Goal: Navigation & Orientation: Find specific page/section

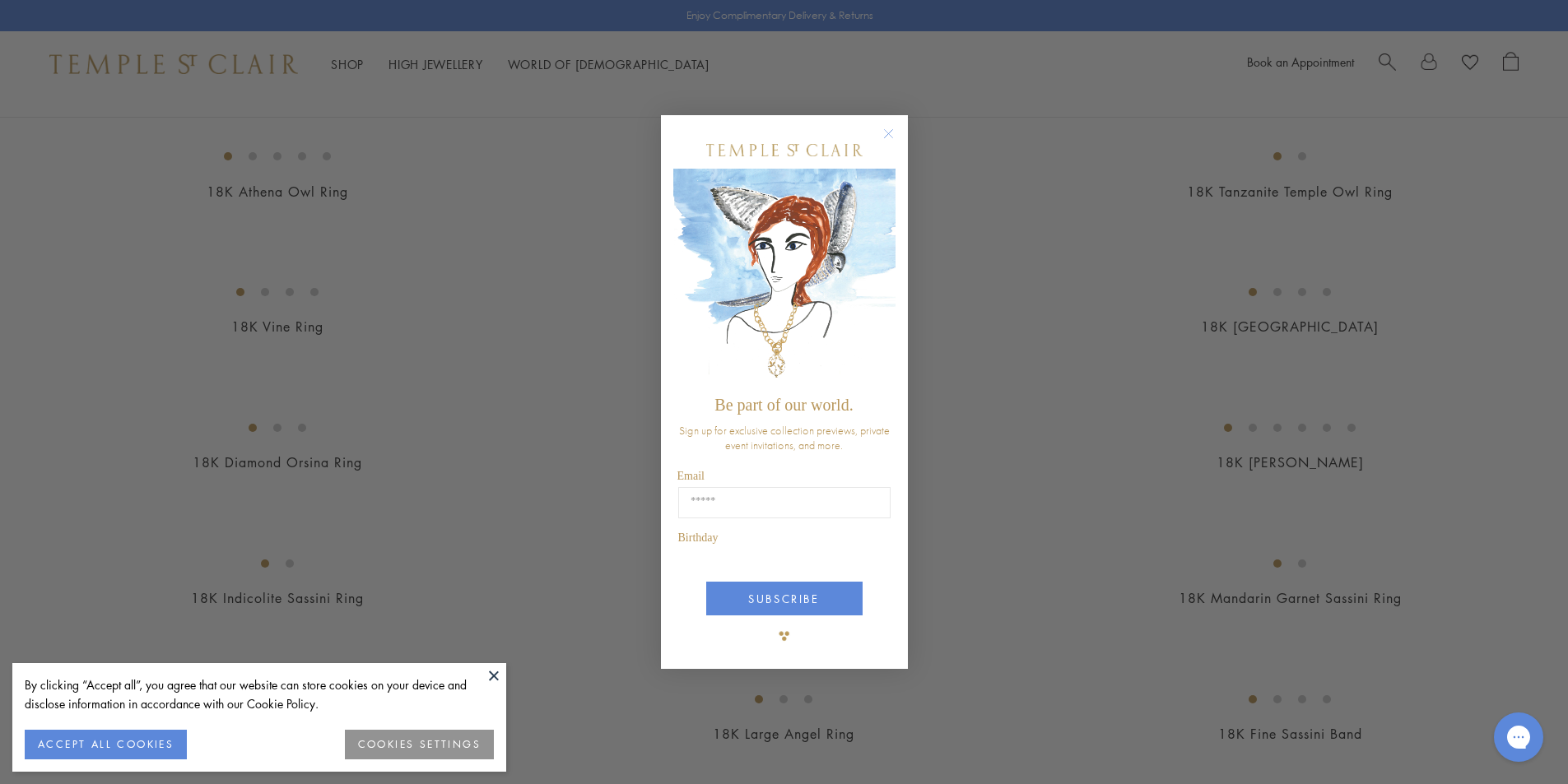
scroll to position [329, 0]
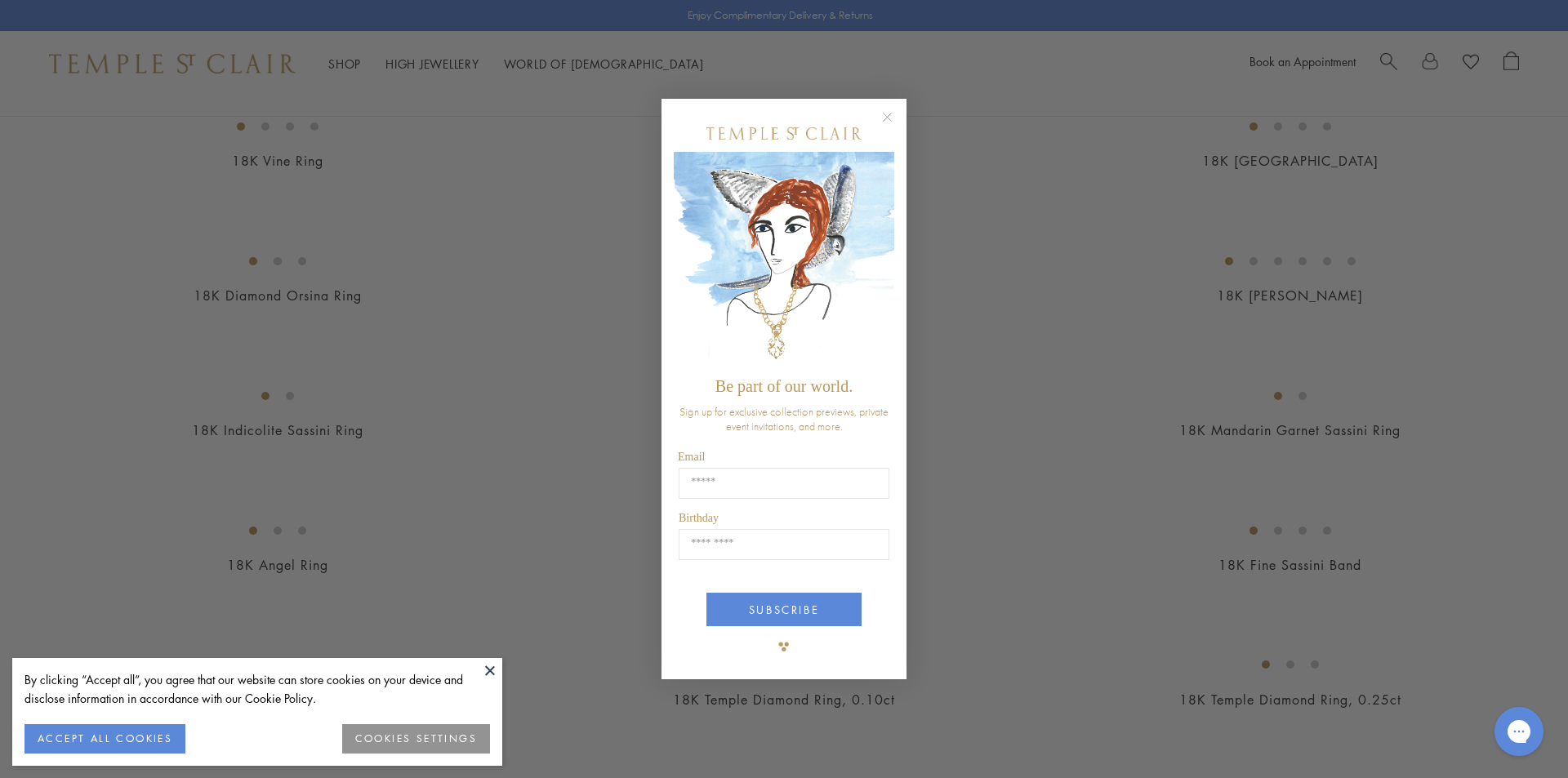
click at [886, 121] on circle "Close dialog" at bounding box center [887, 117] width 20 height 20
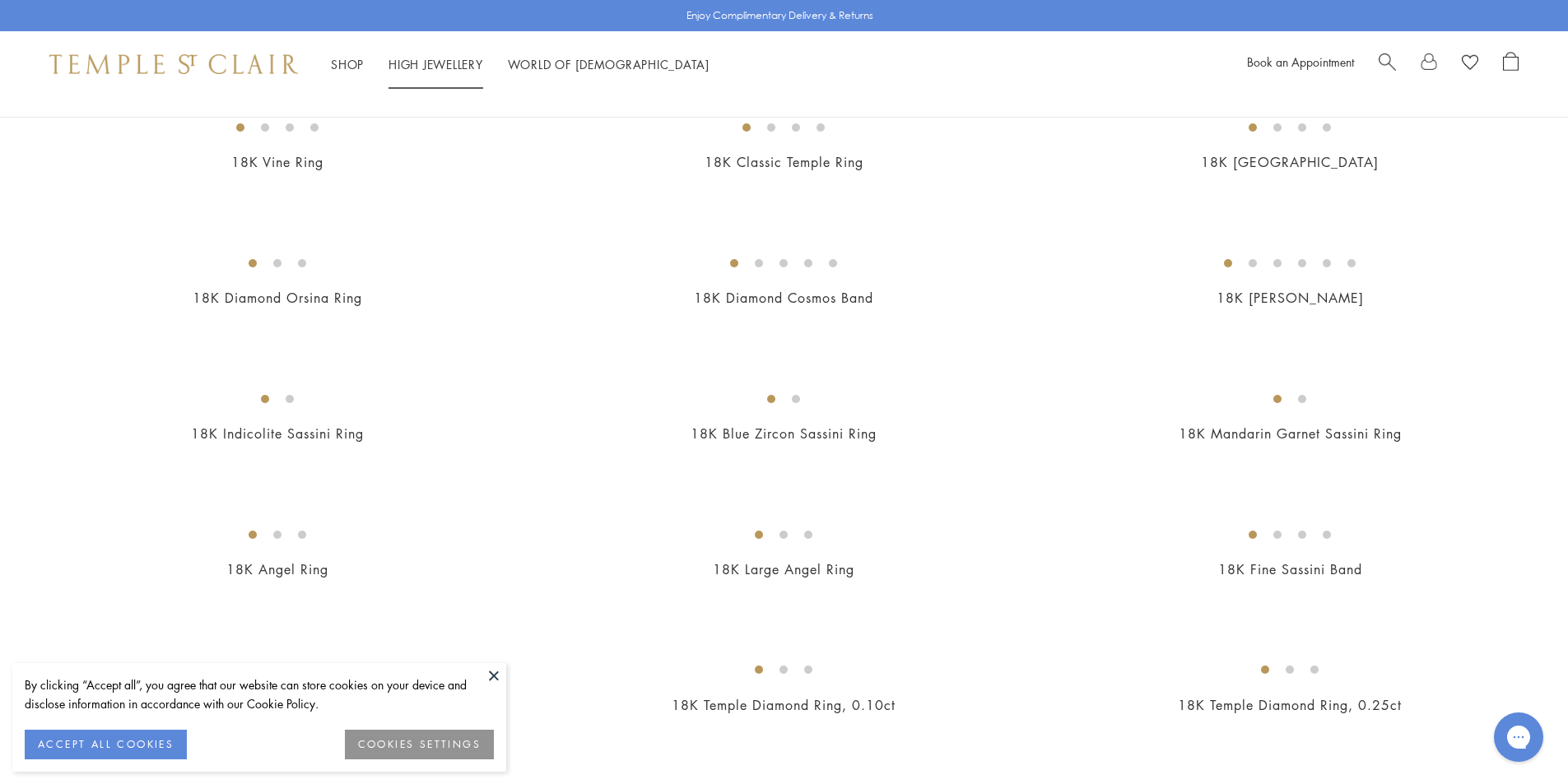
click at [449, 64] on link "High Jewellery High Jewellery" at bounding box center [436, 64] width 94 height 16
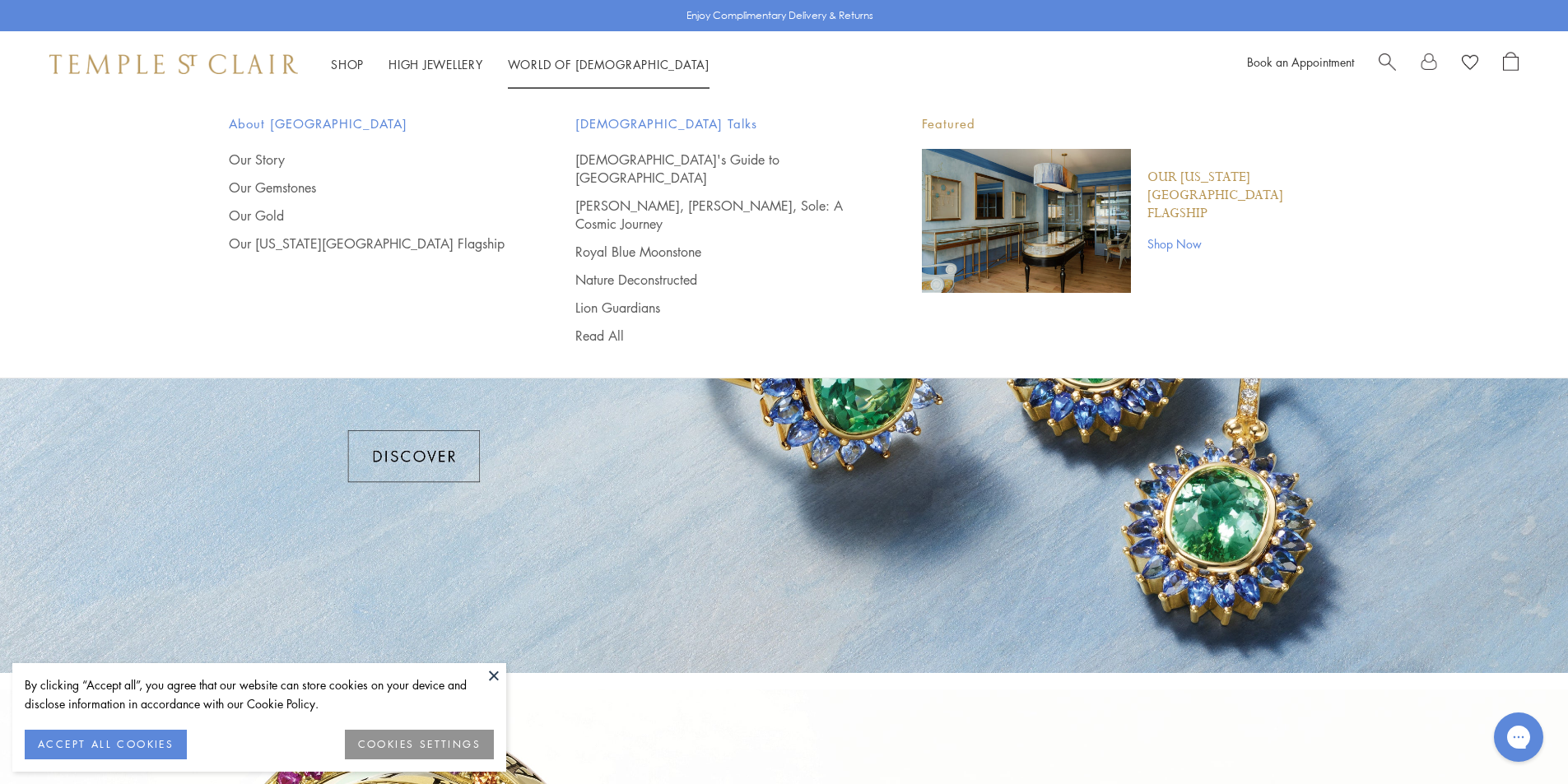
click at [1386, 56] on span "Search" at bounding box center [1388, 61] width 17 height 17
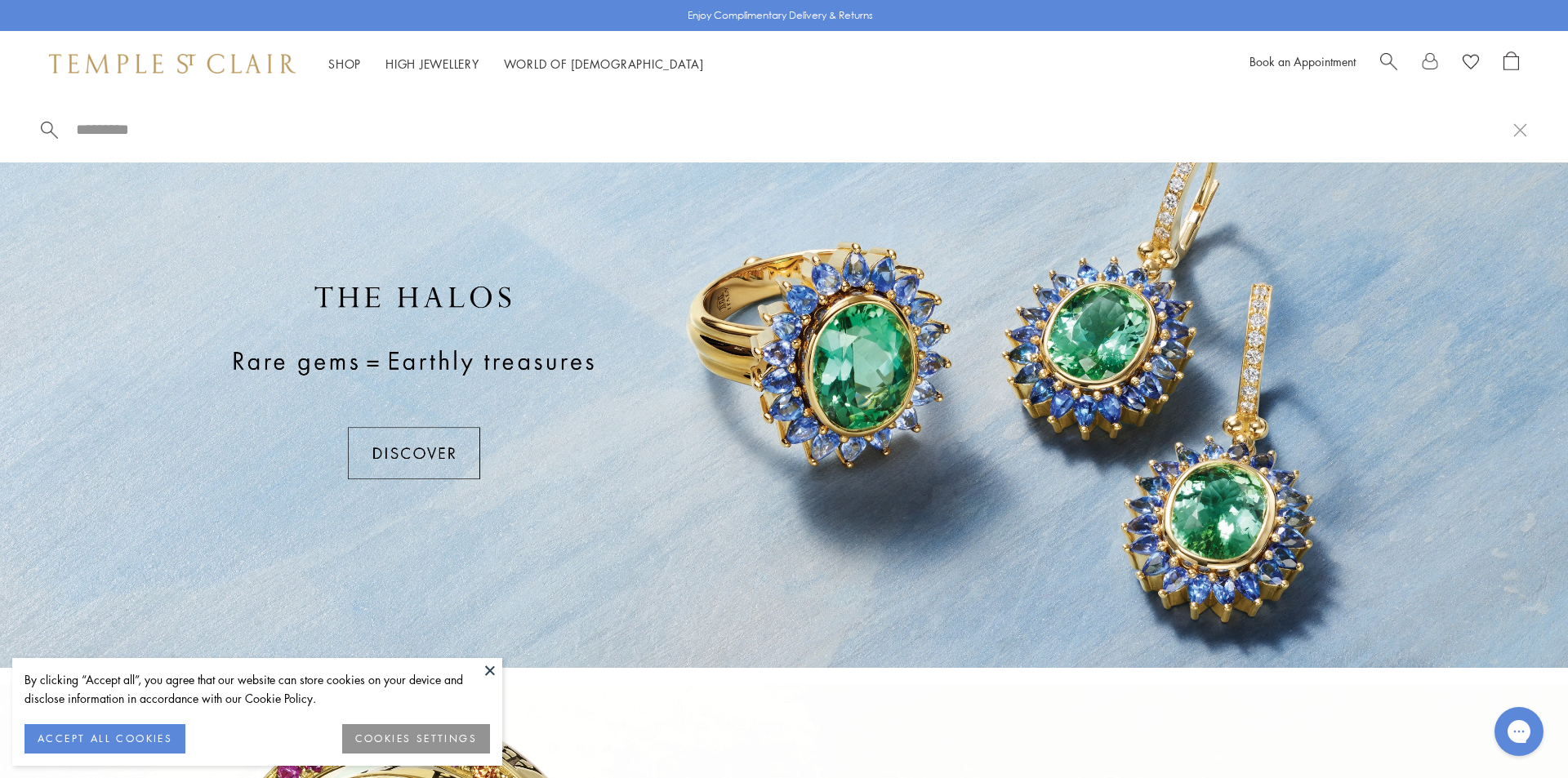
click at [1382, 63] on span "Search" at bounding box center [1389, 60] width 17 height 17
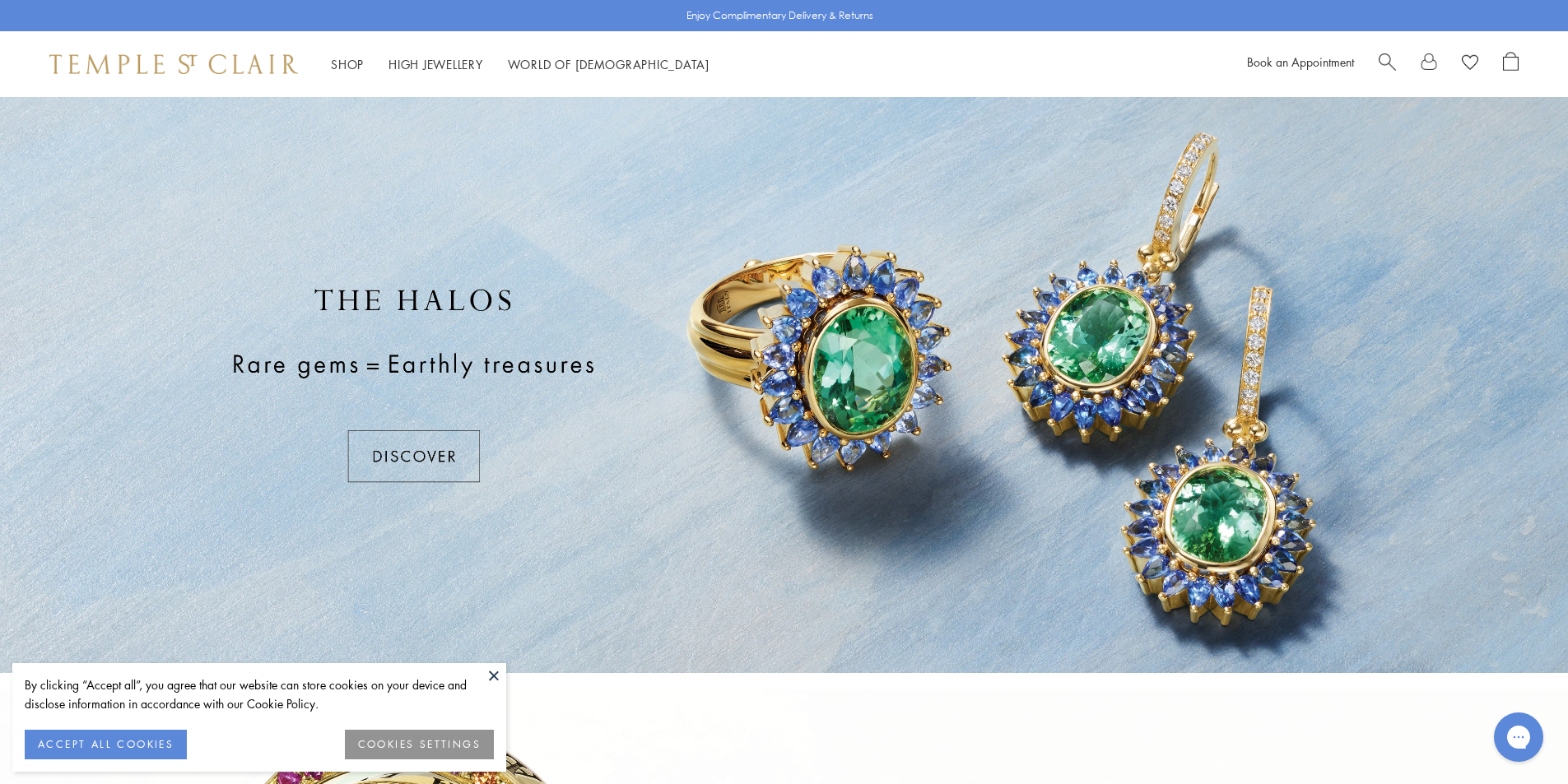
click at [94, 742] on button "ACCEPT ALL COOKIES" at bounding box center [106, 745] width 162 height 30
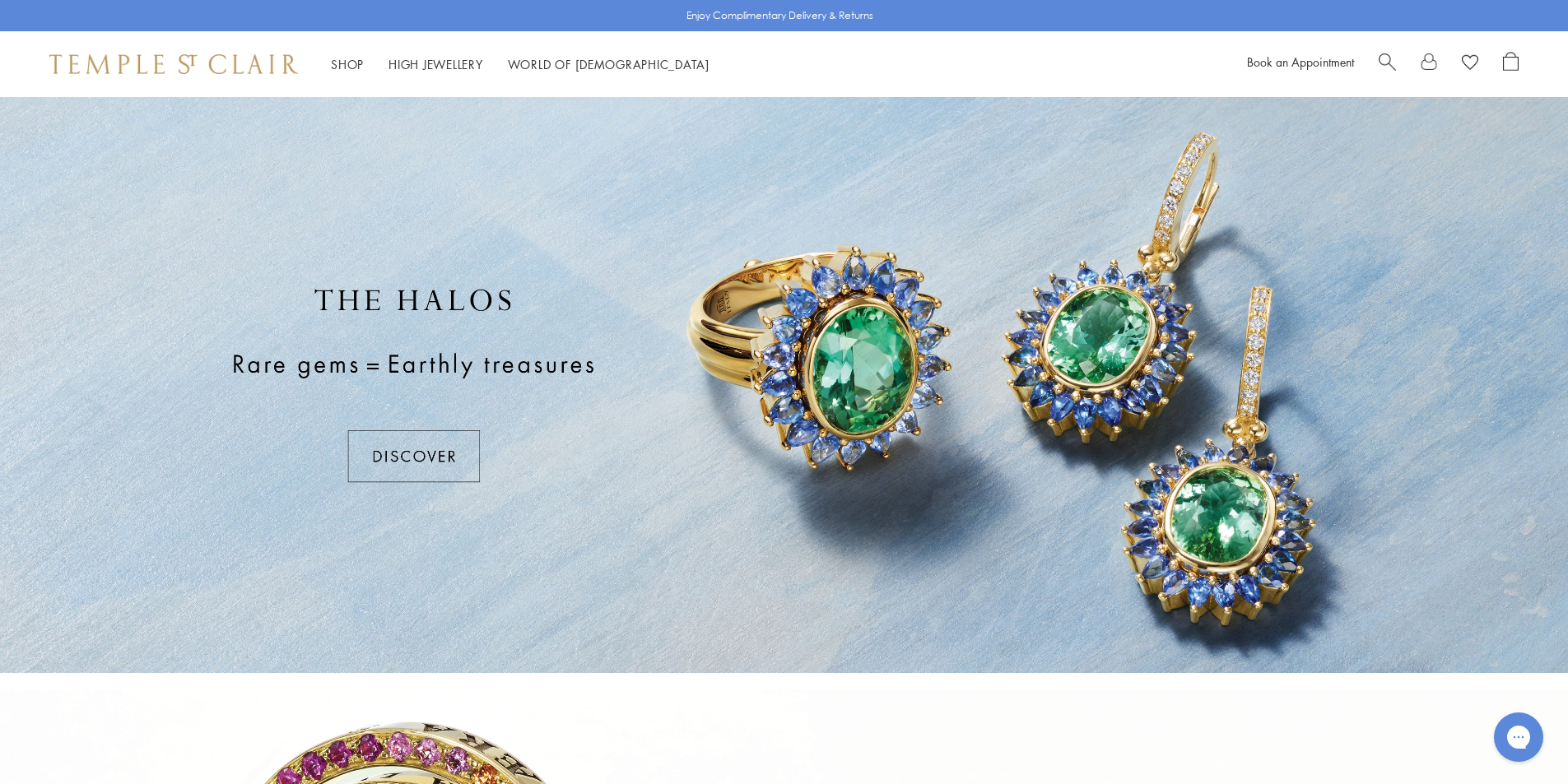
click at [1384, 54] on span "Search" at bounding box center [1388, 61] width 17 height 17
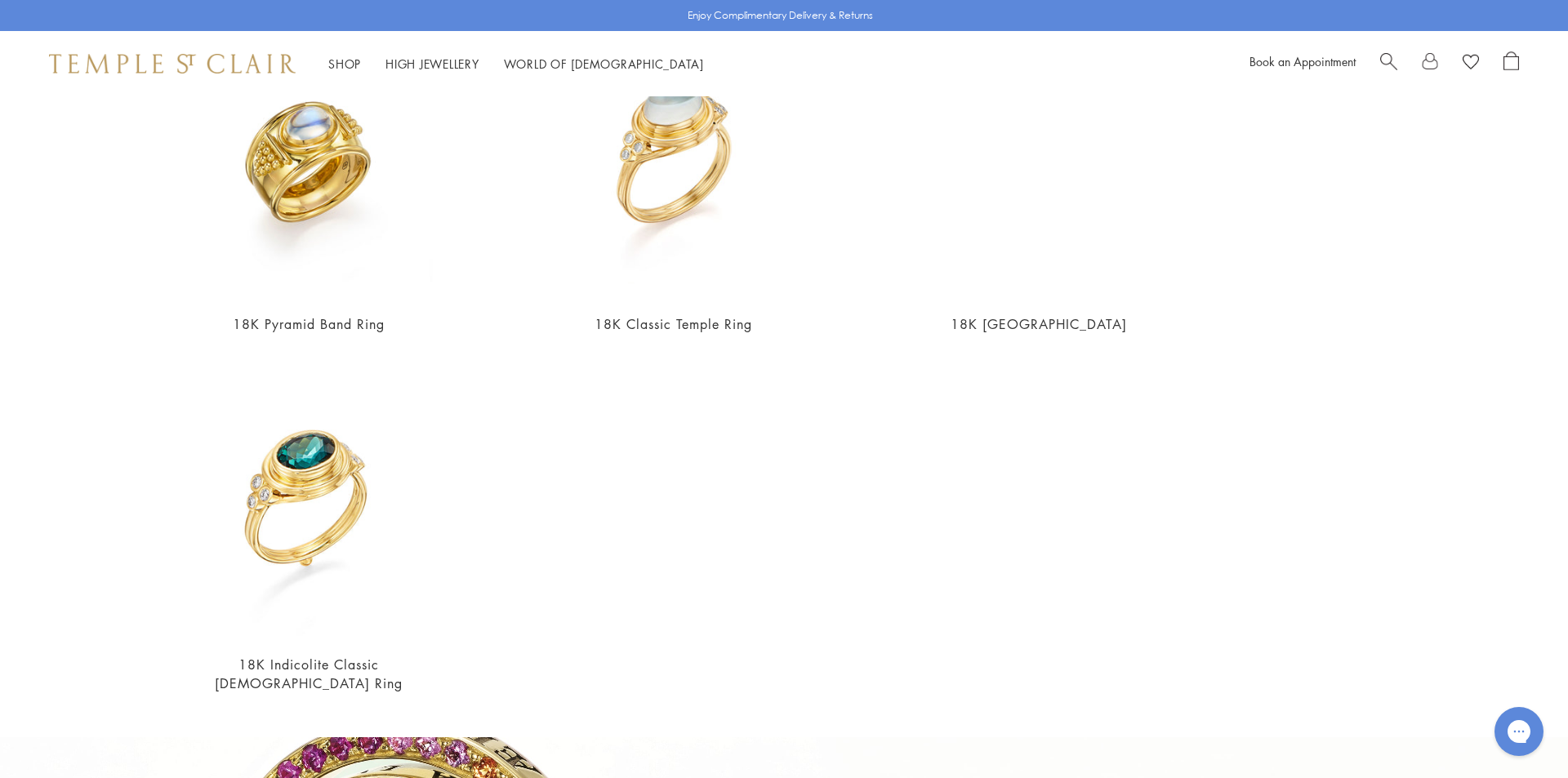
scroll to position [926, 0]
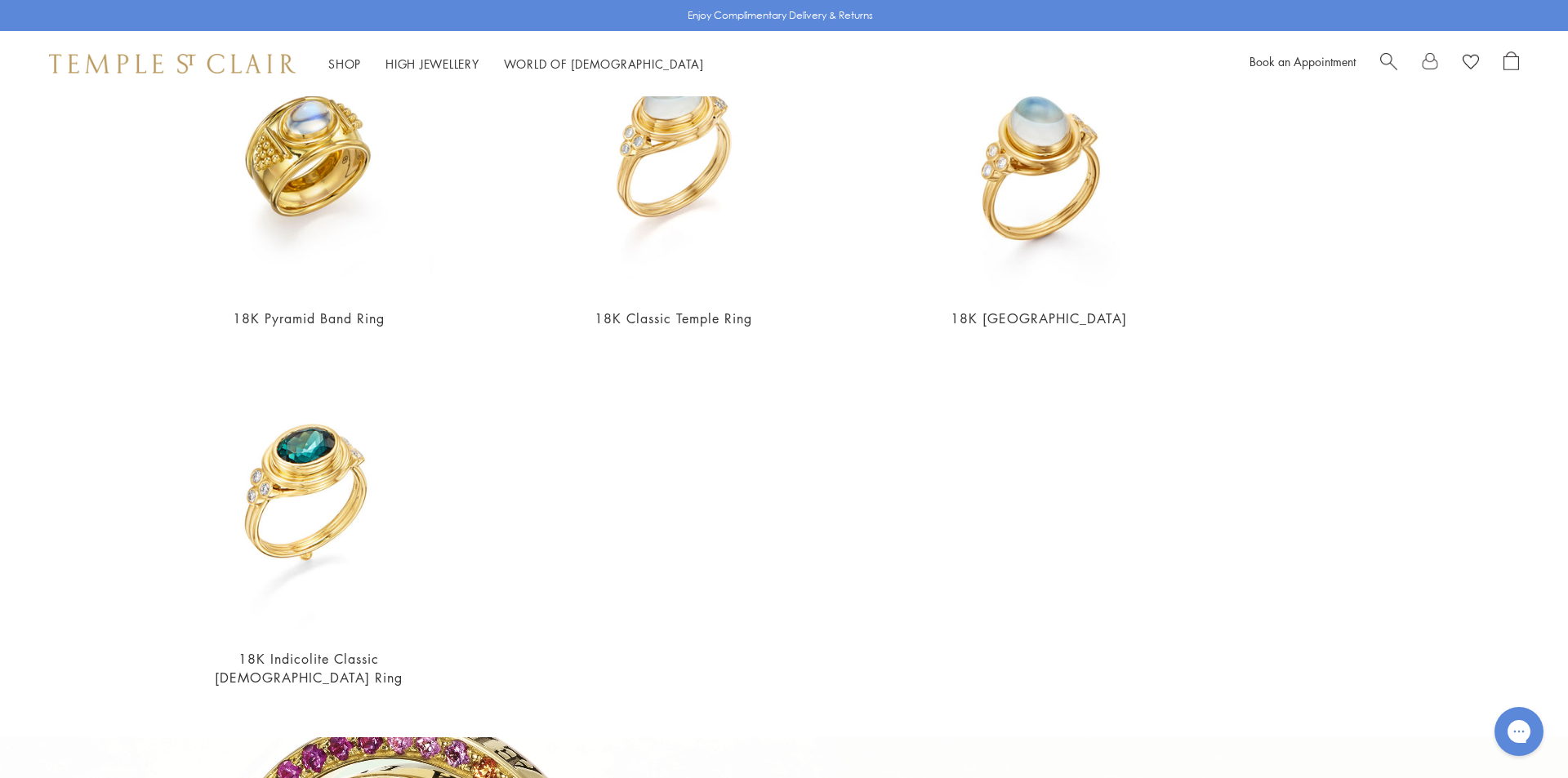
type input "****"
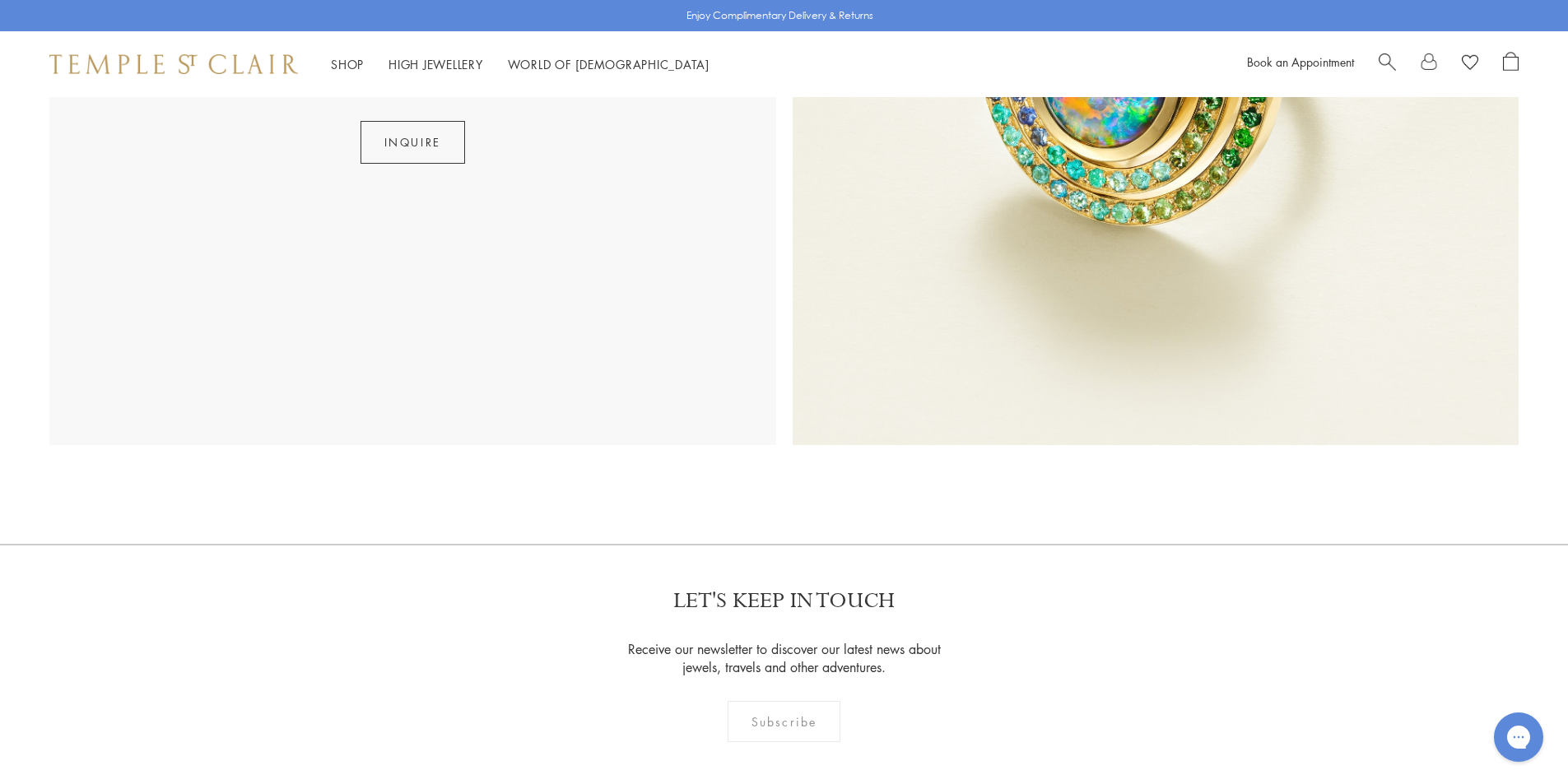
scroll to position [576, 0]
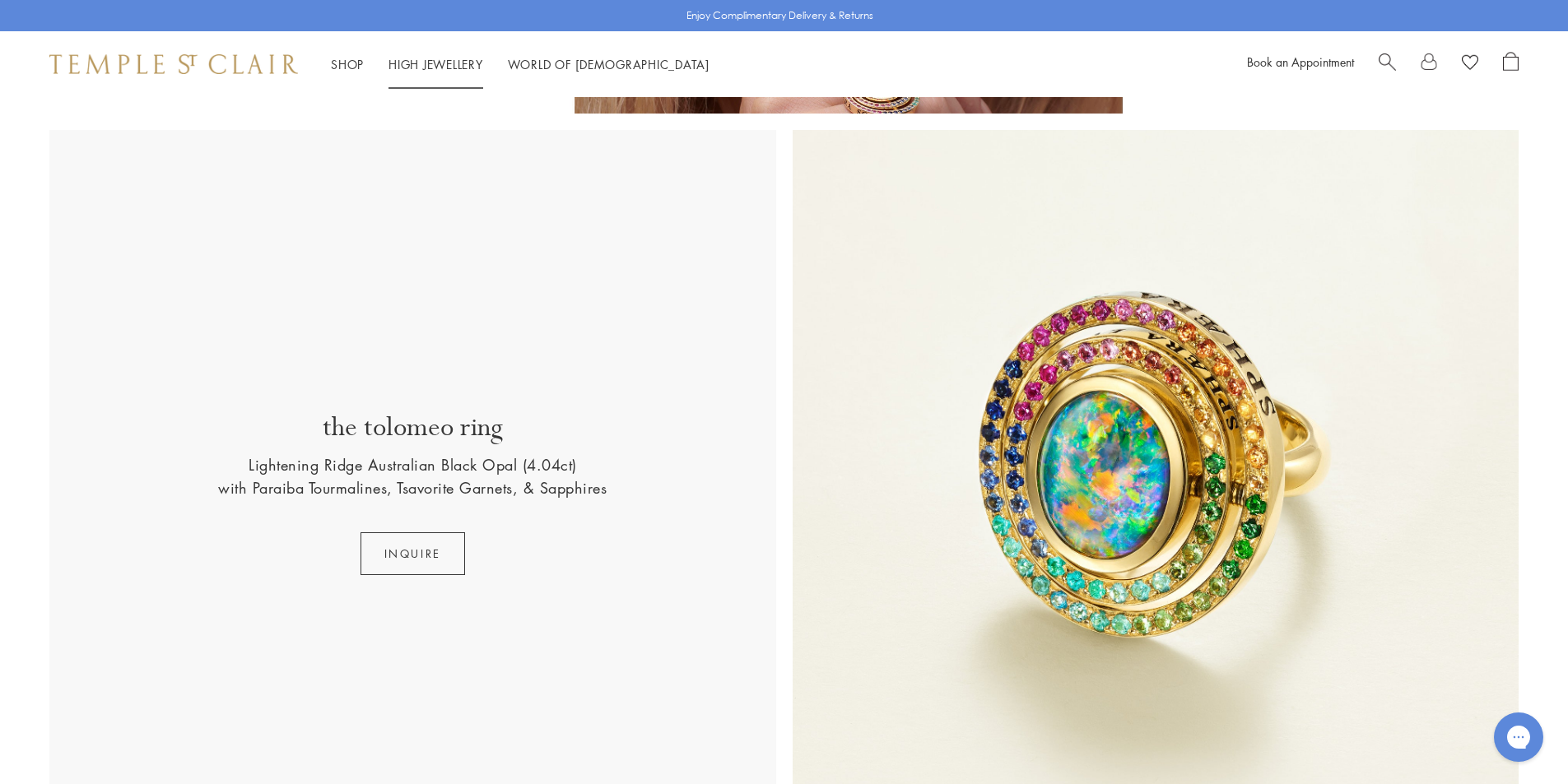
click at [442, 52] on div "Shop Shop Categories Amulets Pendants & Charms Lockets Chains & Leather Cords E…" at bounding box center [784, 64] width 1568 height 65
click at [445, 63] on link "High Jewellery High Jewellery" at bounding box center [436, 64] width 94 height 16
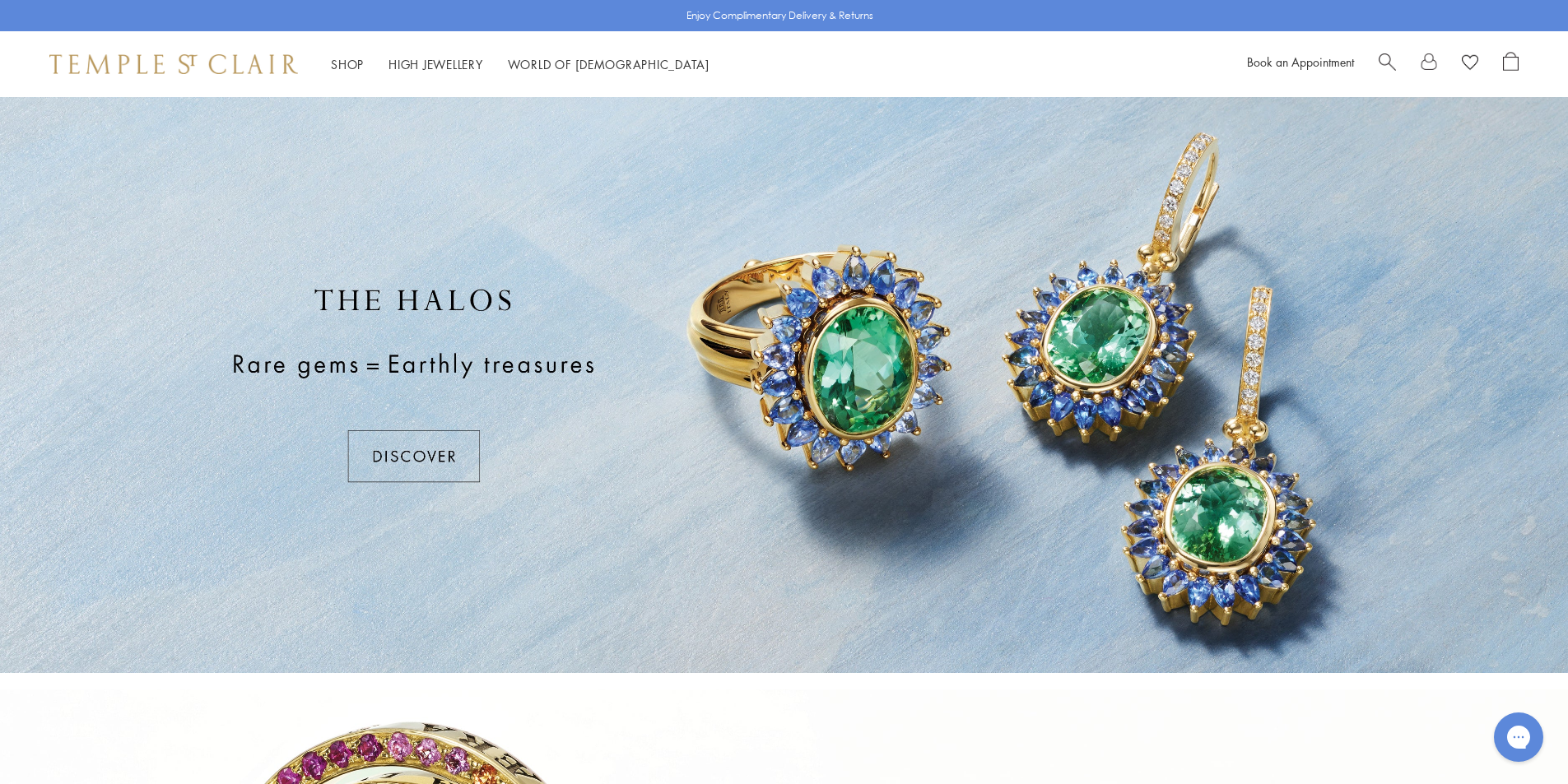
click at [437, 61] on link "High Jewellery High Jewellery" at bounding box center [436, 64] width 94 height 16
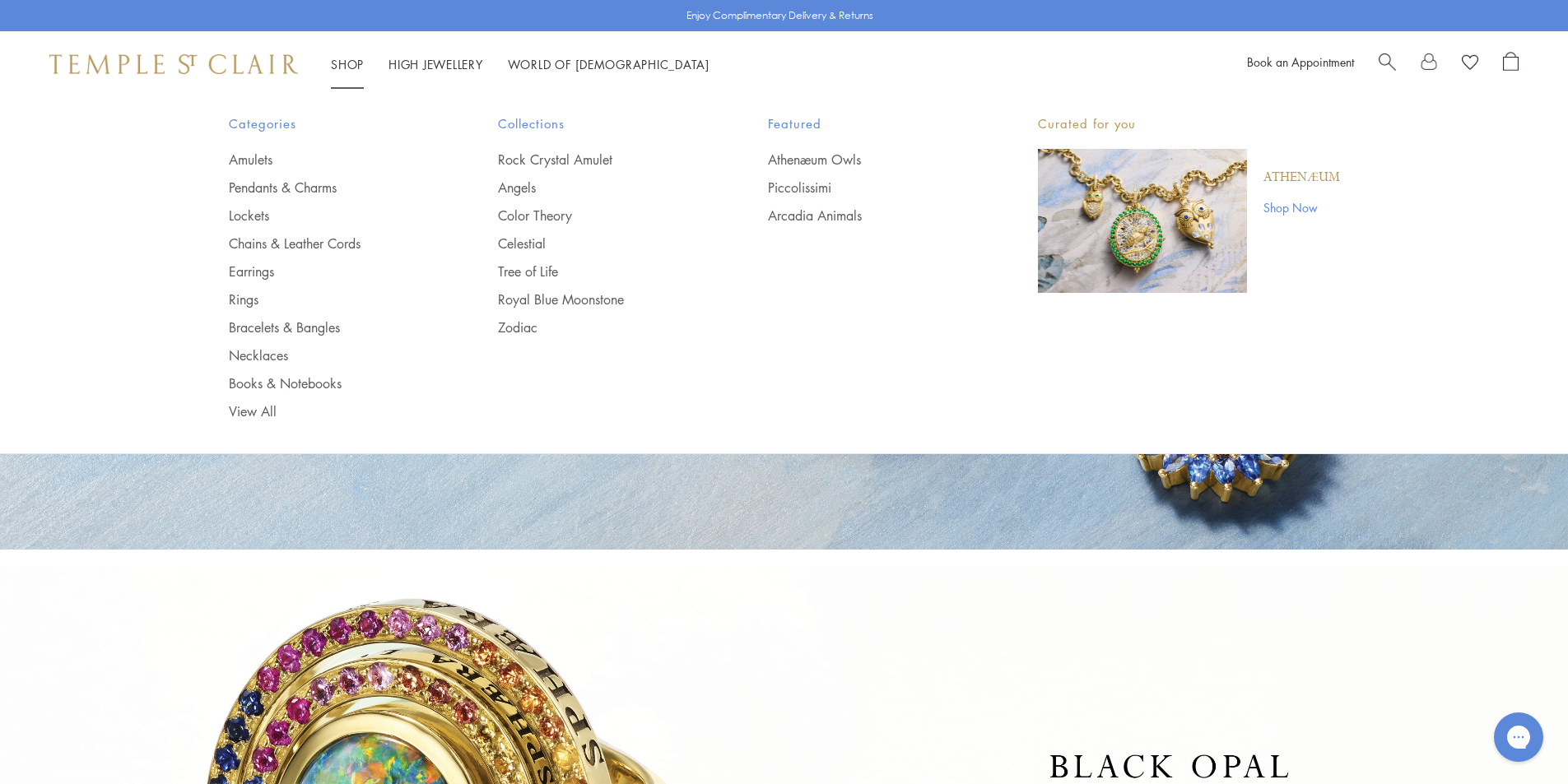
scroll to position [165, 0]
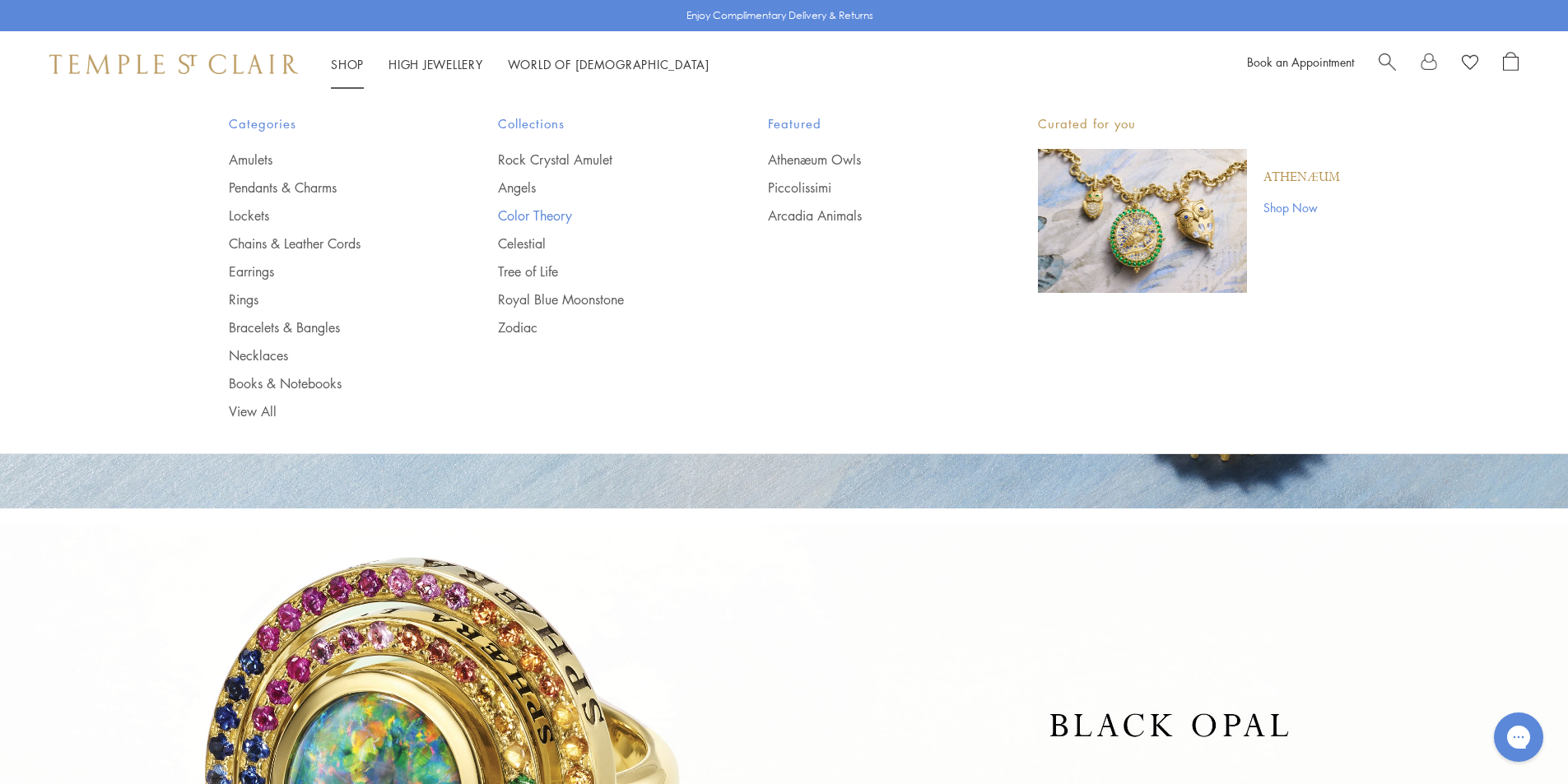
click at [505, 216] on link "Color Theory" at bounding box center [600, 215] width 204 height 18
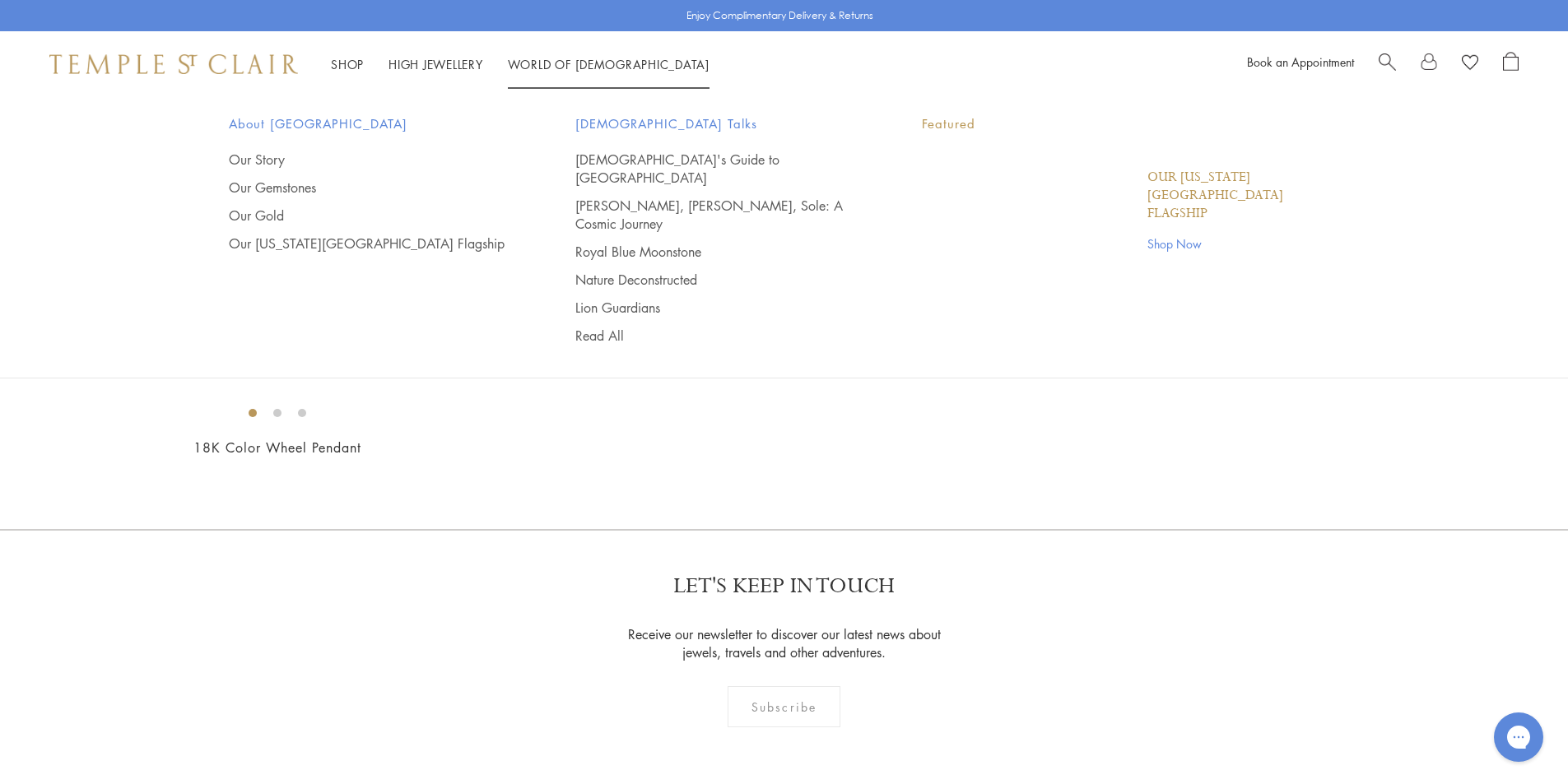
scroll to position [576, 0]
